Goal: Task Accomplishment & Management: Use online tool/utility

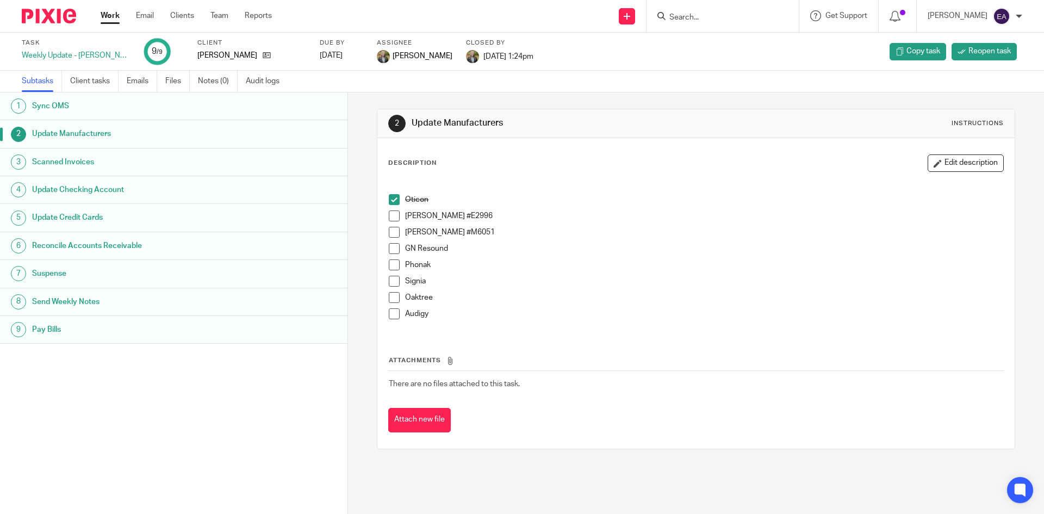
click at [389, 218] on span at bounding box center [394, 216] width 11 height 11
click at [389, 231] on span at bounding box center [394, 232] width 11 height 11
click at [389, 248] on span at bounding box center [394, 248] width 11 height 11
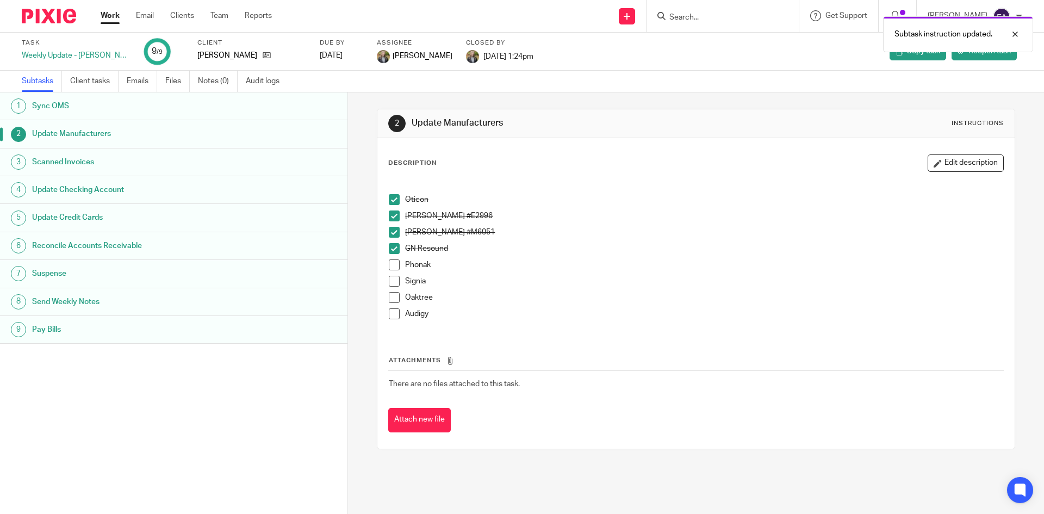
click at [396, 266] on span at bounding box center [394, 264] width 11 height 11
click at [391, 281] on span at bounding box center [394, 281] width 11 height 11
click at [389, 307] on li "Oaktree" at bounding box center [696, 300] width 614 height 16
click at [389, 299] on span at bounding box center [394, 297] width 11 height 11
click at [389, 319] on span at bounding box center [394, 313] width 11 height 11
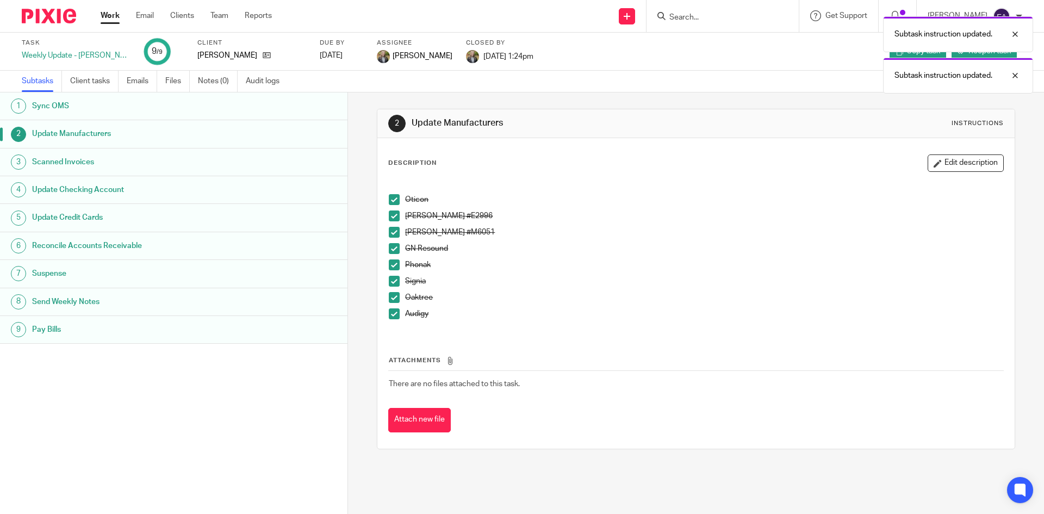
click at [97, 152] on link "3 Scanned Invoices" at bounding box center [174, 162] width 348 height 27
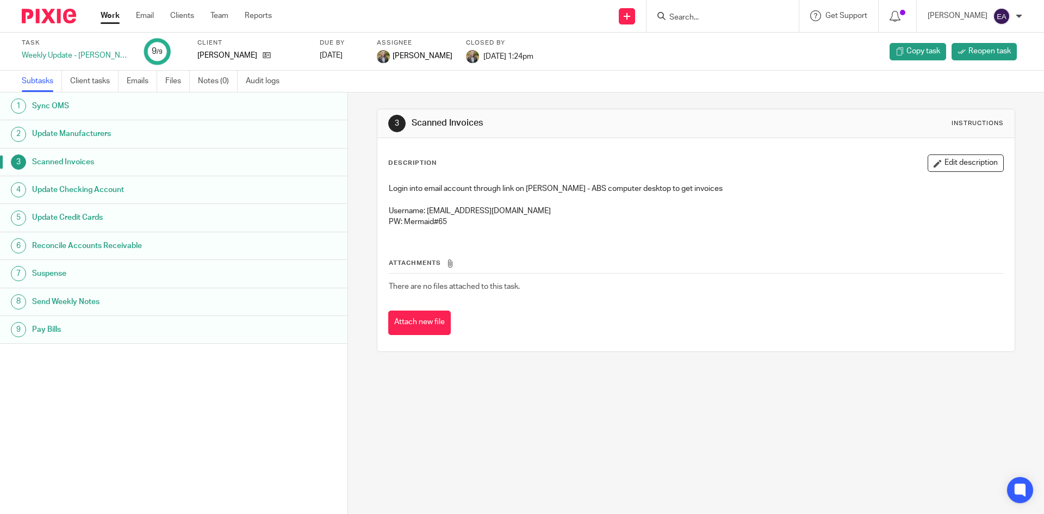
click at [88, 193] on h1 "Update Checking Account" at bounding box center [133, 190] width 203 height 16
